Goal: Information Seeking & Learning: Learn about a topic

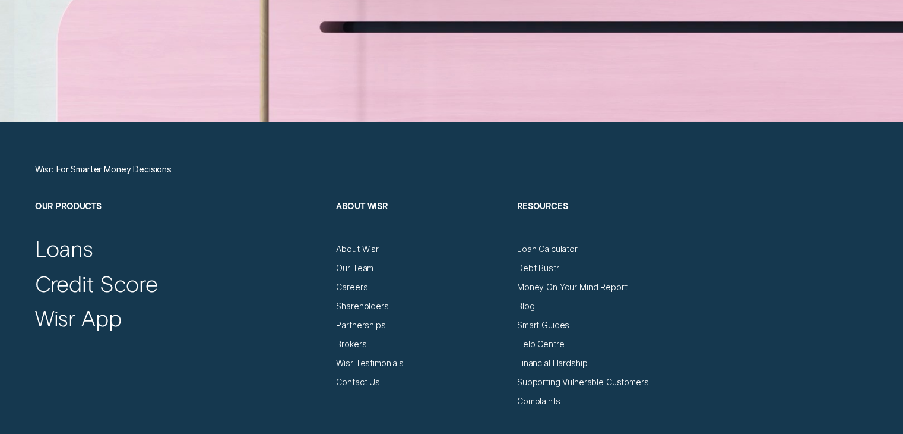
scroll to position [3979, 0]
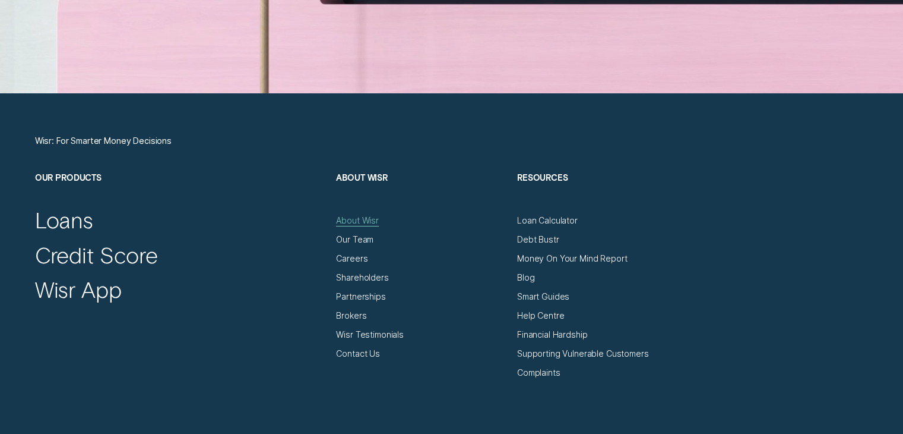
click at [348, 216] on div "About Wisr" at bounding box center [357, 220] width 43 height 11
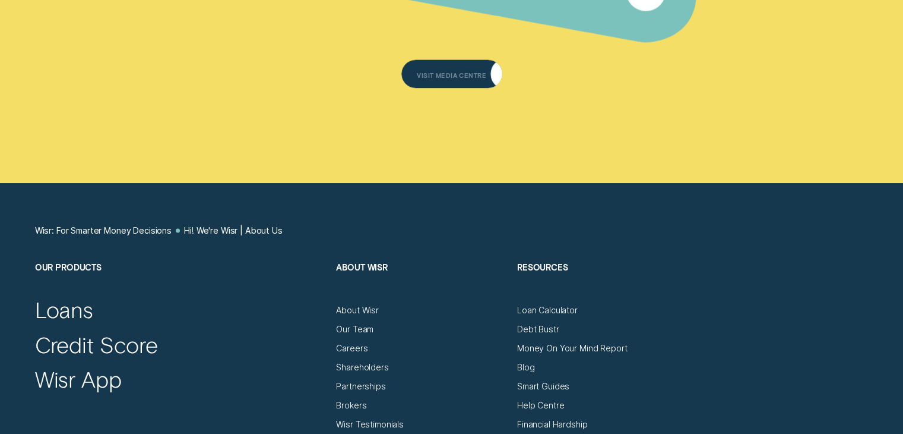
scroll to position [6295, 0]
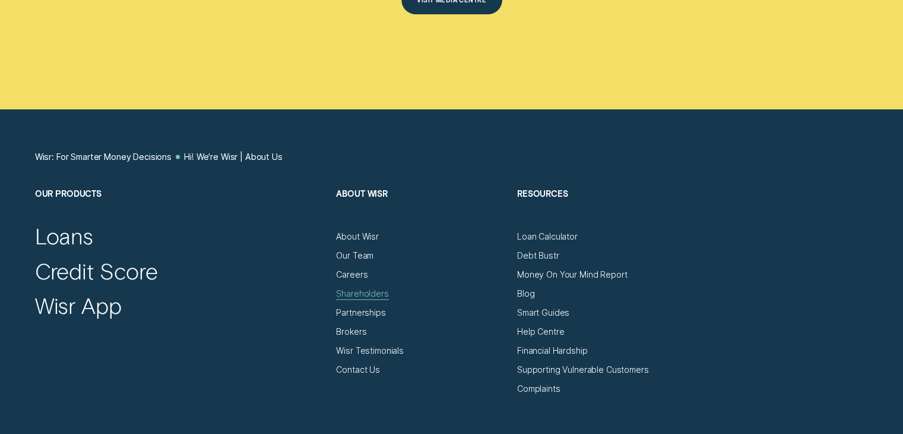
click at [350, 288] on div "Shareholders" at bounding box center [362, 293] width 52 height 11
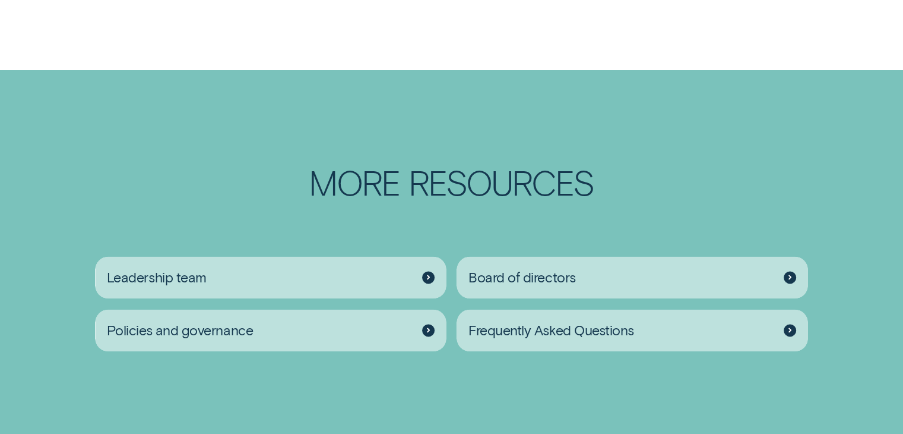
scroll to position [1544, 0]
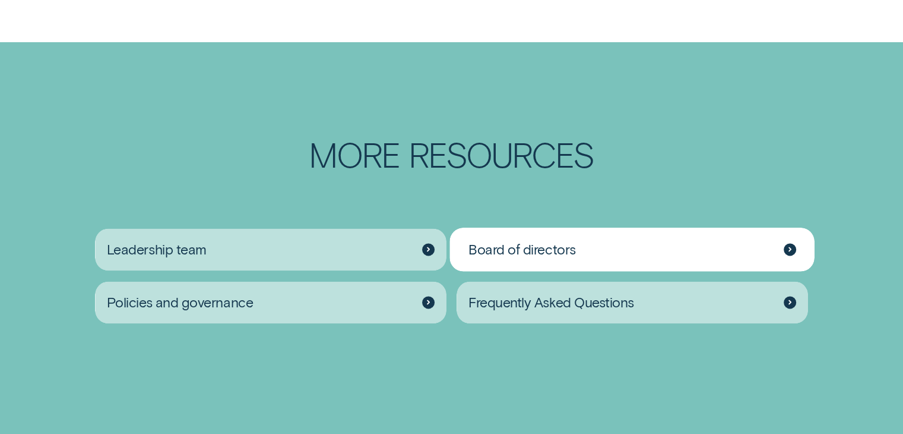
click at [549, 242] on span "Board of directors" at bounding box center [522, 249] width 107 height 17
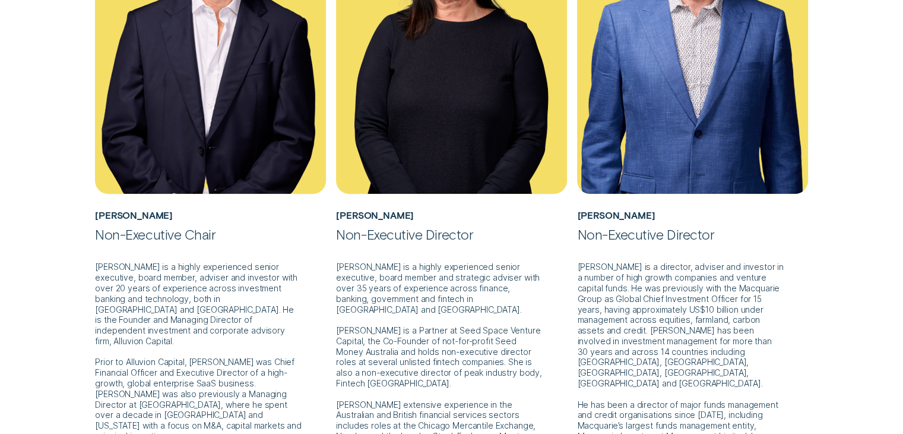
scroll to position [534, 0]
